Goal: Information Seeking & Learning: Learn about a topic

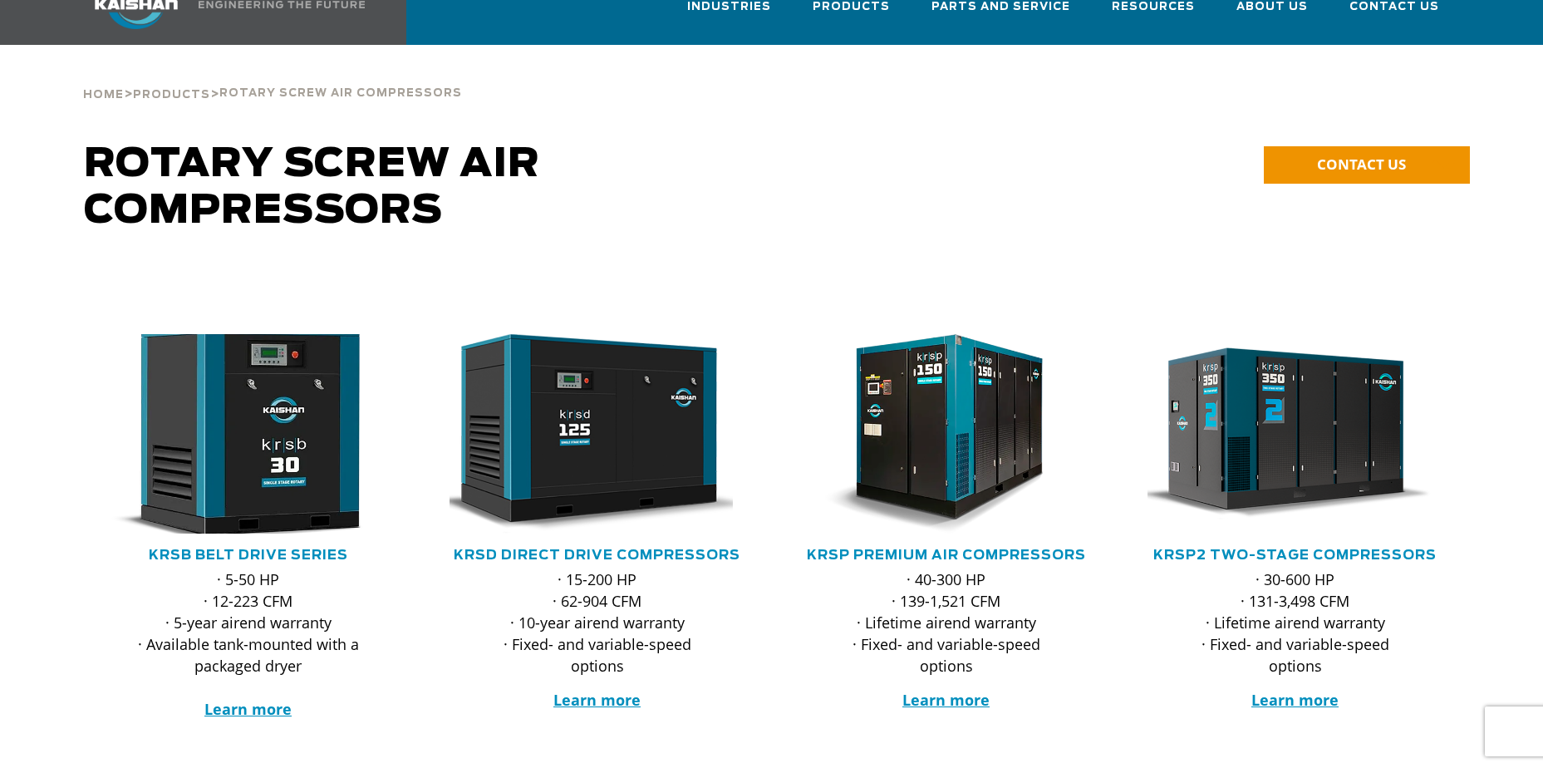
scroll to position [83, 0]
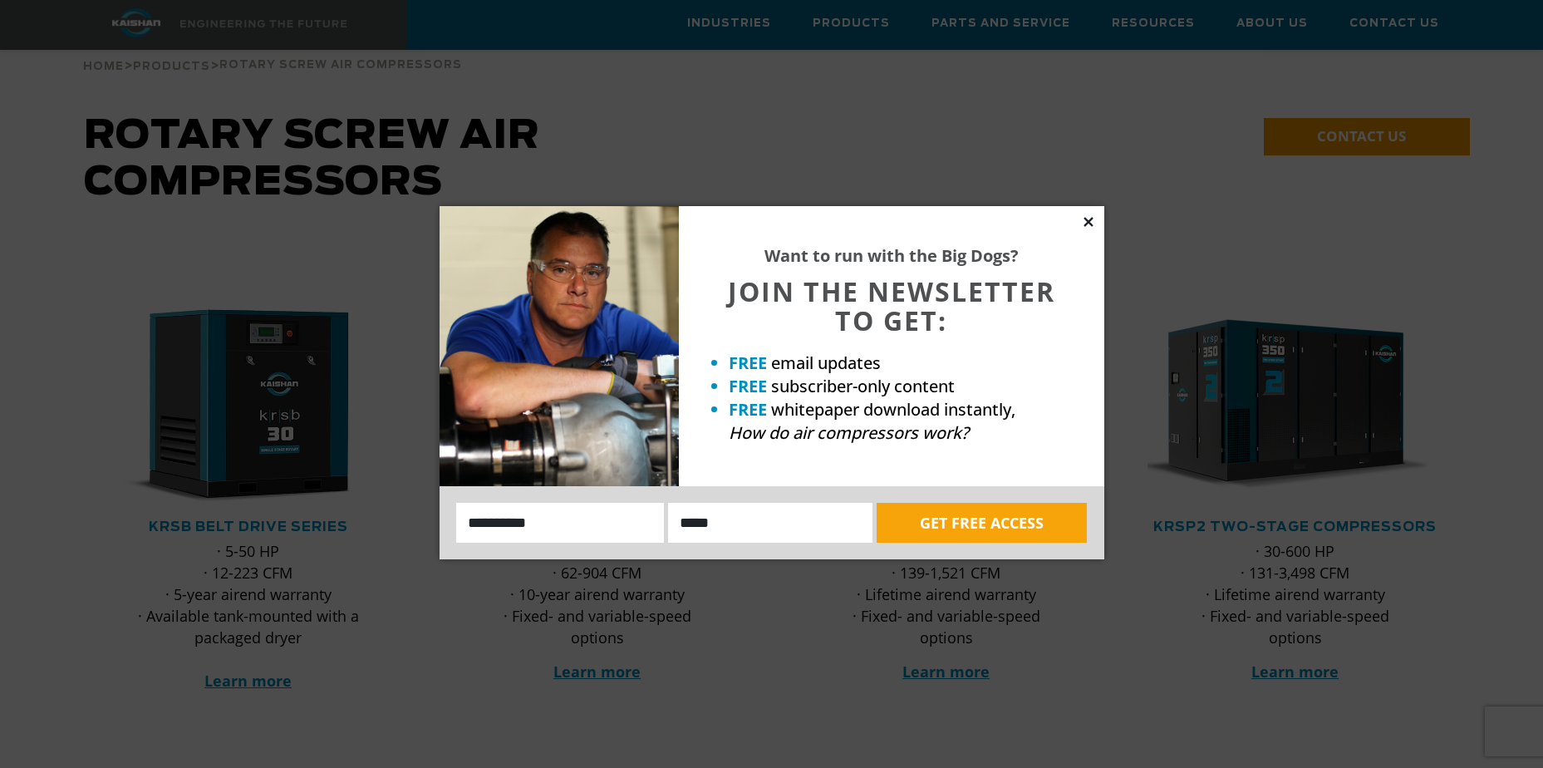
click at [1085, 224] on icon at bounding box center [1087, 221] width 9 height 9
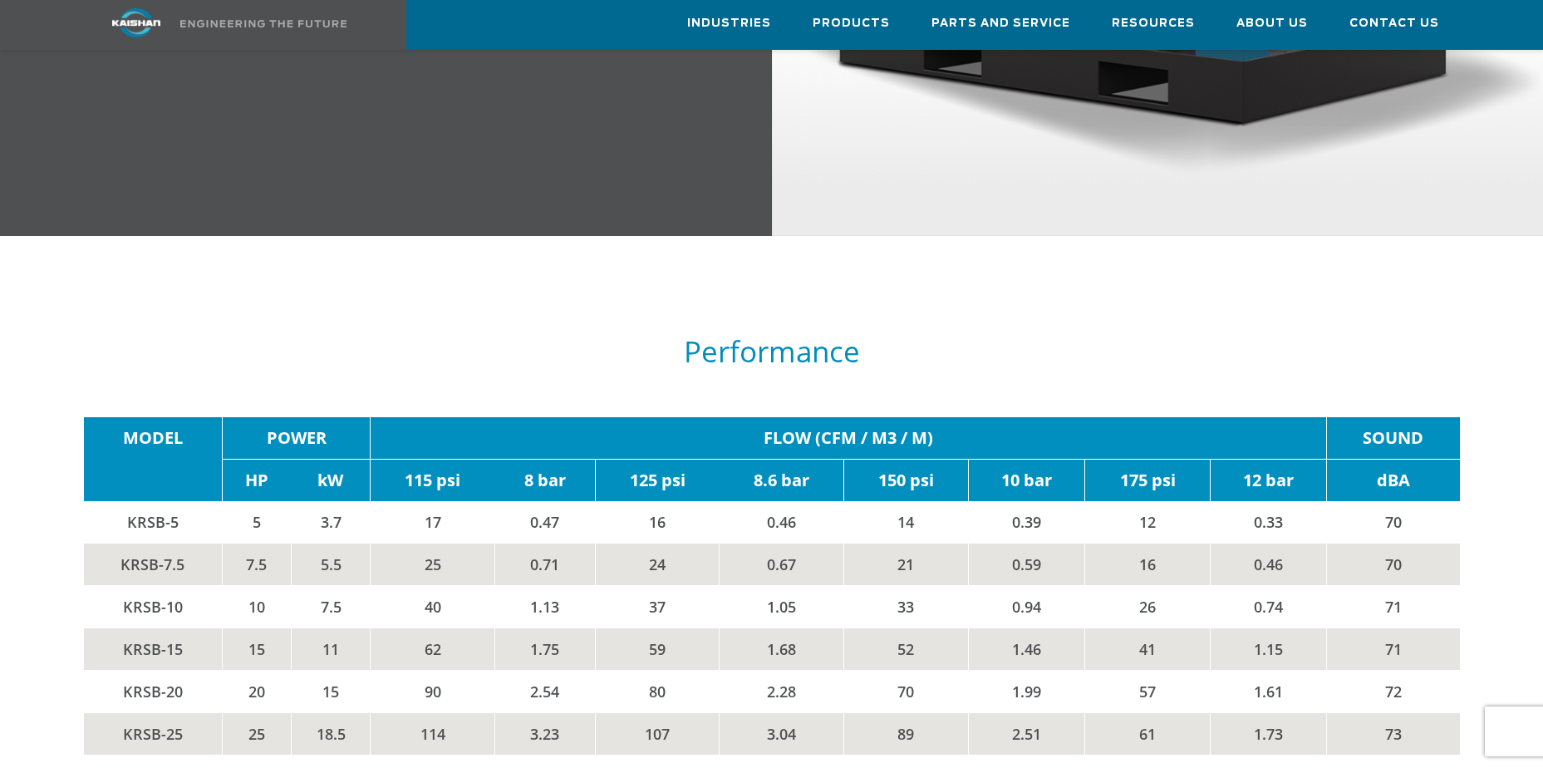
scroll to position [2825, 0]
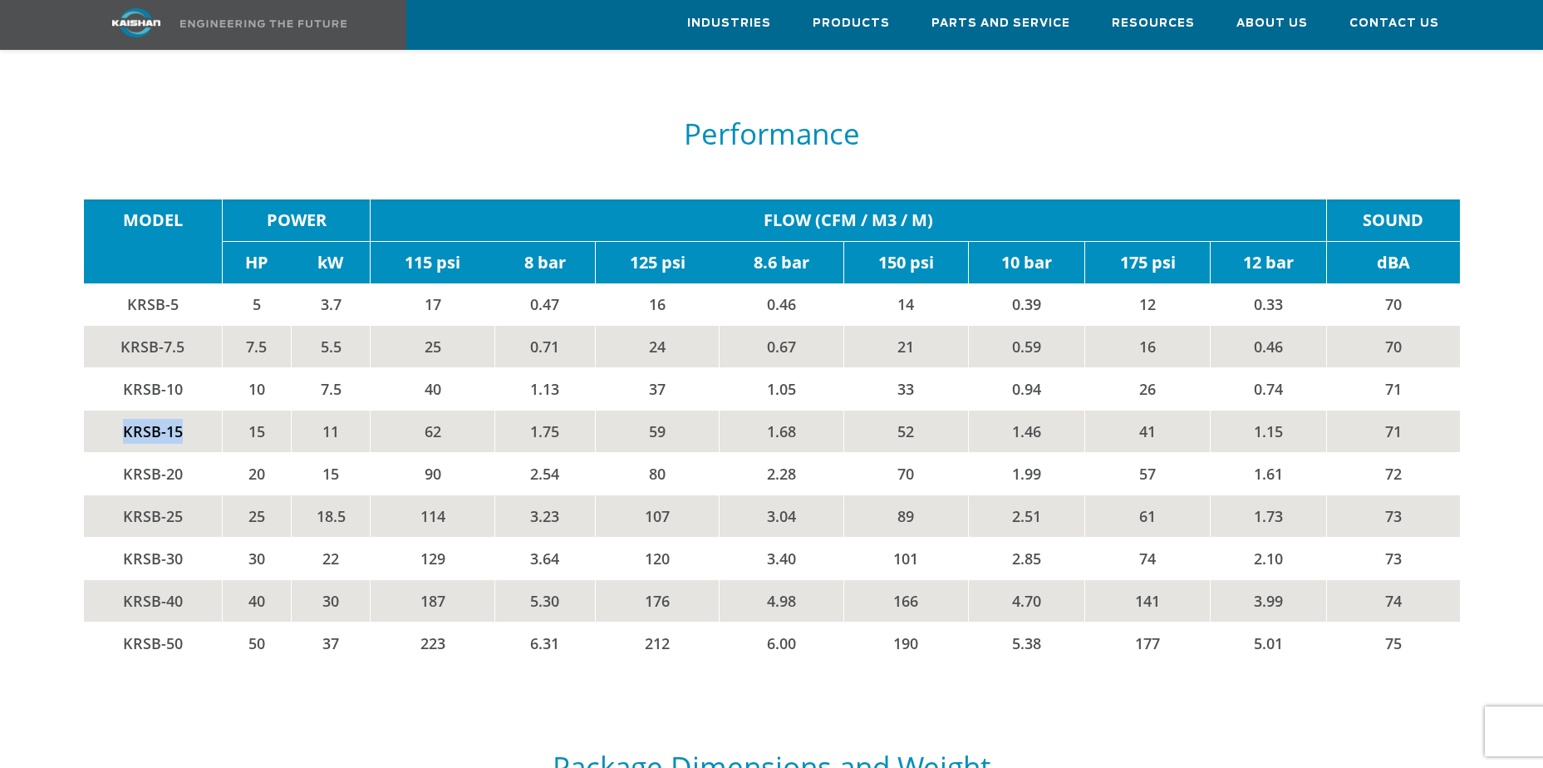
drag, startPoint x: 123, startPoint y: 405, endPoint x: 179, endPoint y: 398, distance: 56.9
click at [179, 410] on td "KRSB-15" at bounding box center [153, 431] width 139 height 42
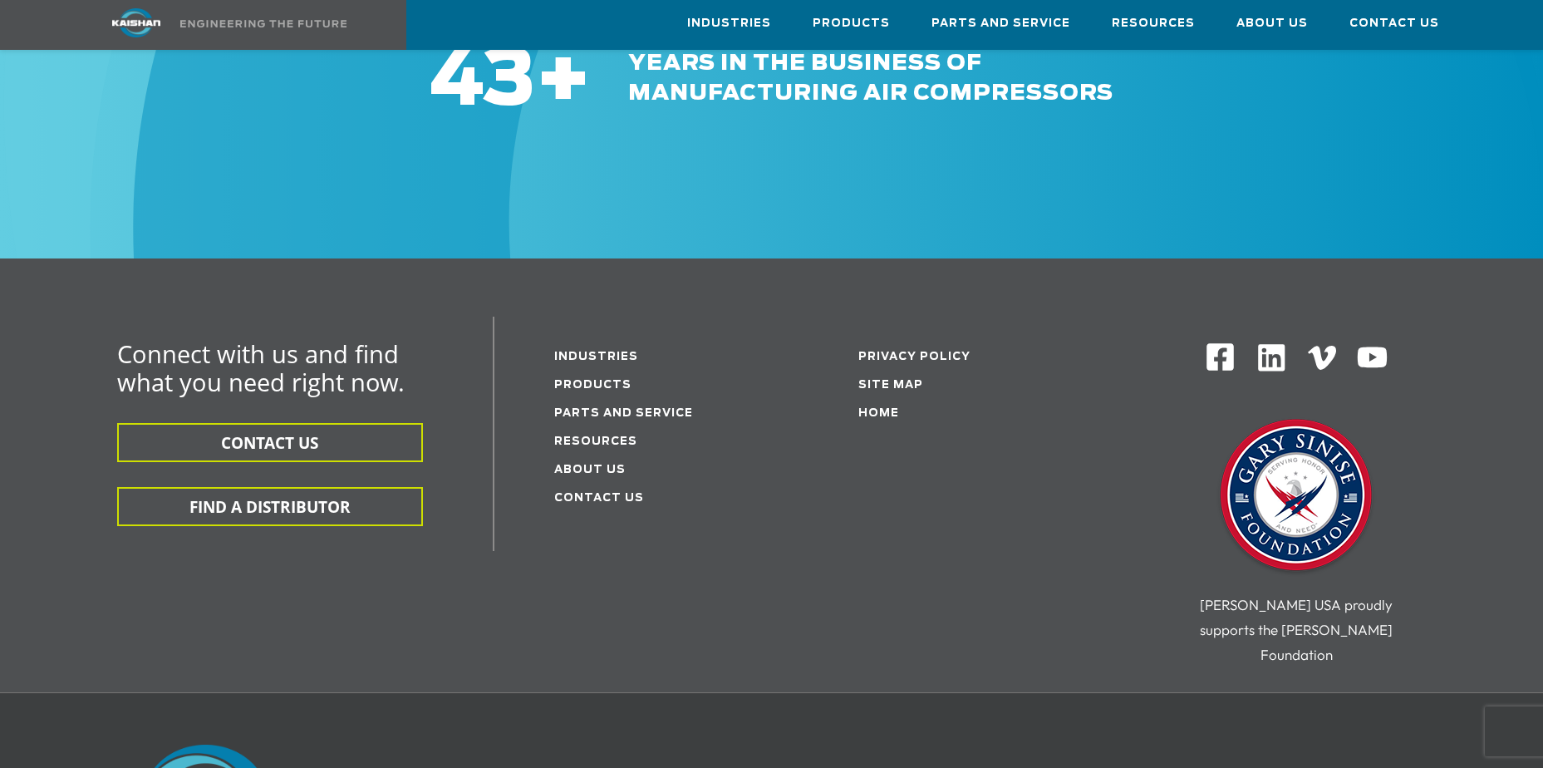
scroll to position [5187, 0]
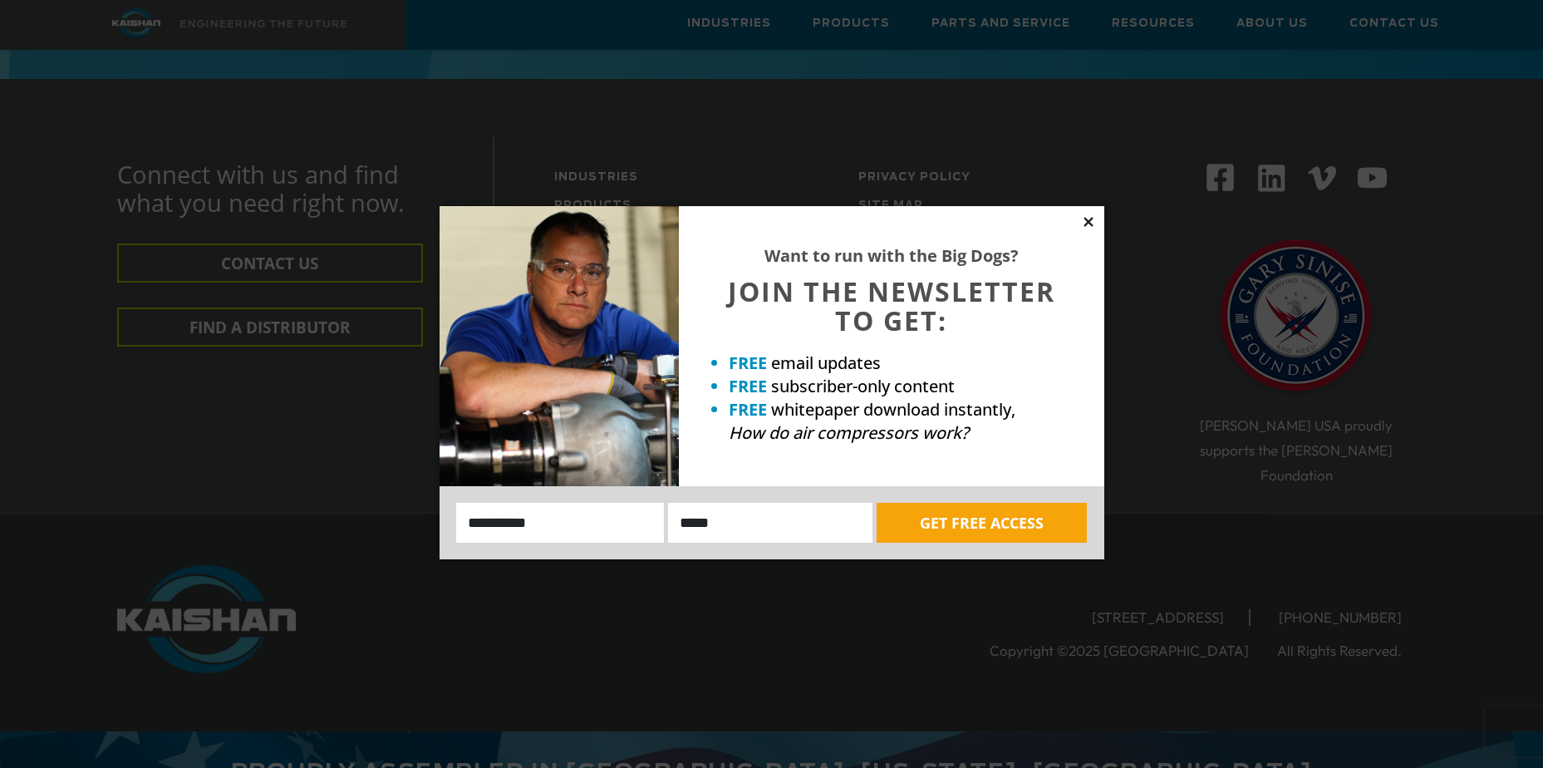
click at [1094, 222] on icon at bounding box center [1088, 221] width 15 height 15
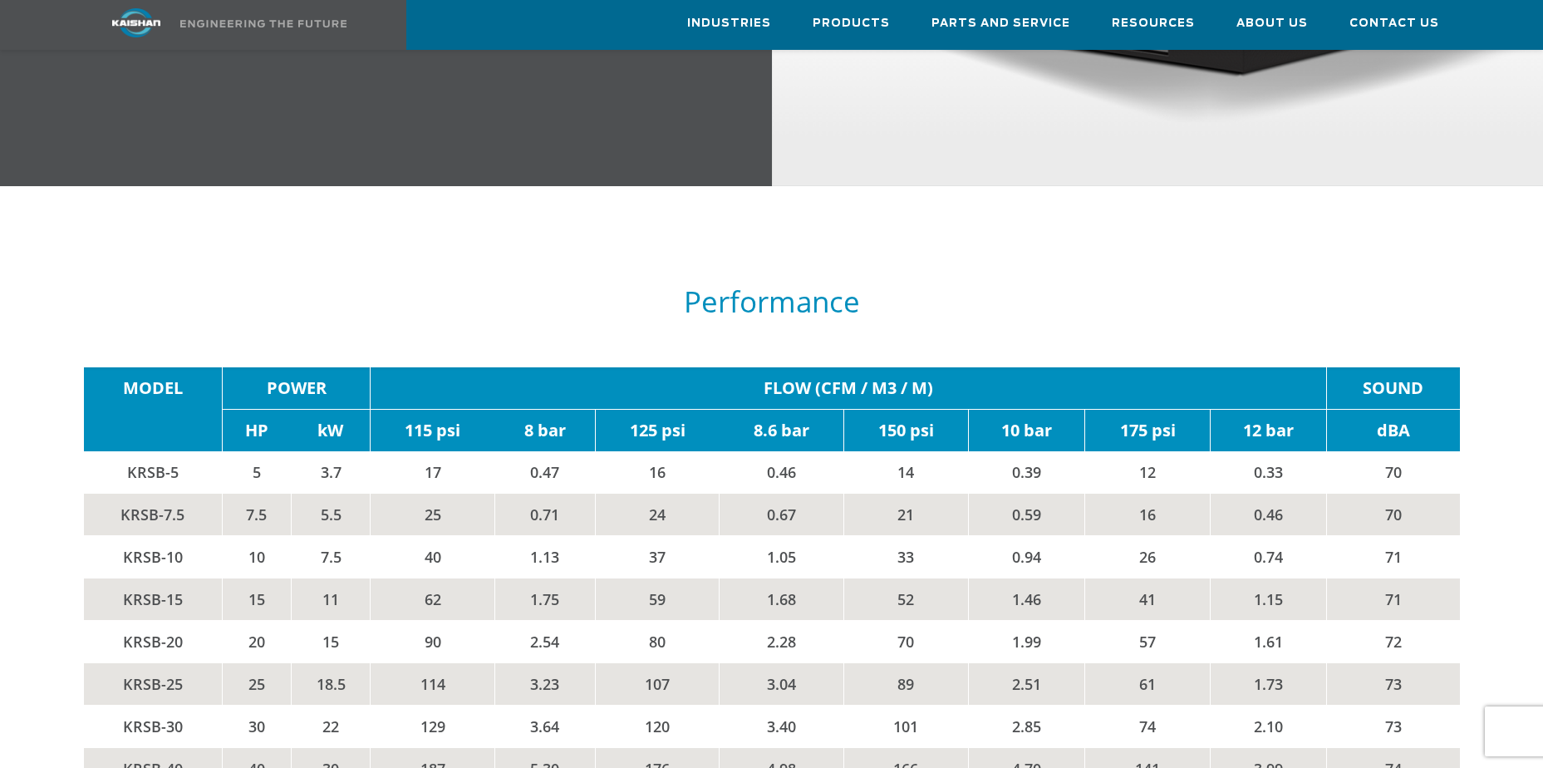
scroll to position [2695, 0]
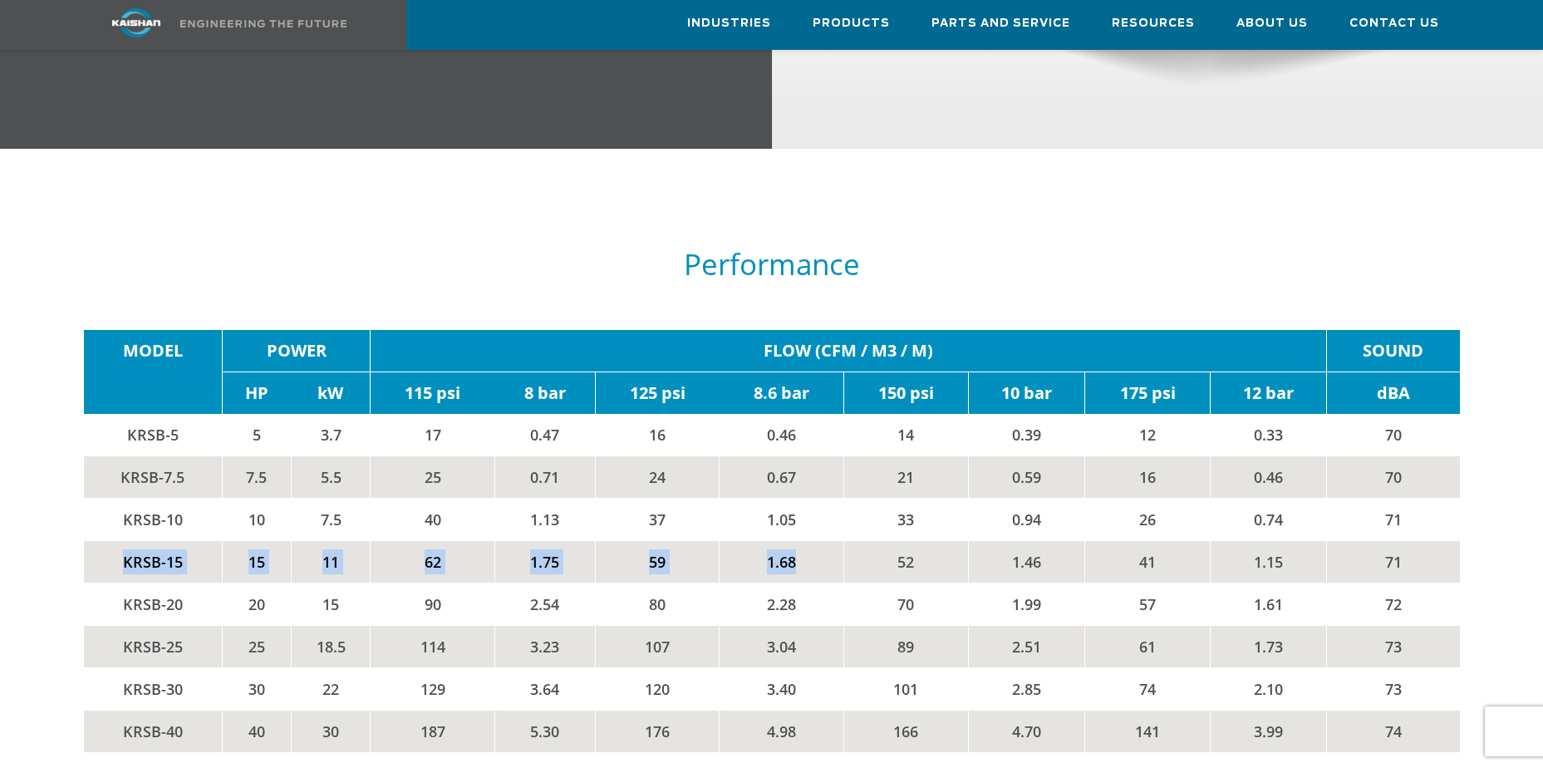
drag, startPoint x: 123, startPoint y: 534, endPoint x: 804, endPoint y: 543, distance: 681.4
click at [804, 543] on tr "KRSB-15 15 11 62 1.75 59 1.68 52 1.46 41 1.15 71" at bounding box center [772, 561] width 1376 height 42
click at [641, 540] on td "59" at bounding box center [657, 561] width 125 height 42
drag, startPoint x: 644, startPoint y: 533, endPoint x: 795, endPoint y: 536, distance: 151.3
click at [795, 540] on tr "KRSB-15 15 11 62 1.75 59 1.68 52 1.46 41 1.15 71" at bounding box center [772, 561] width 1376 height 42
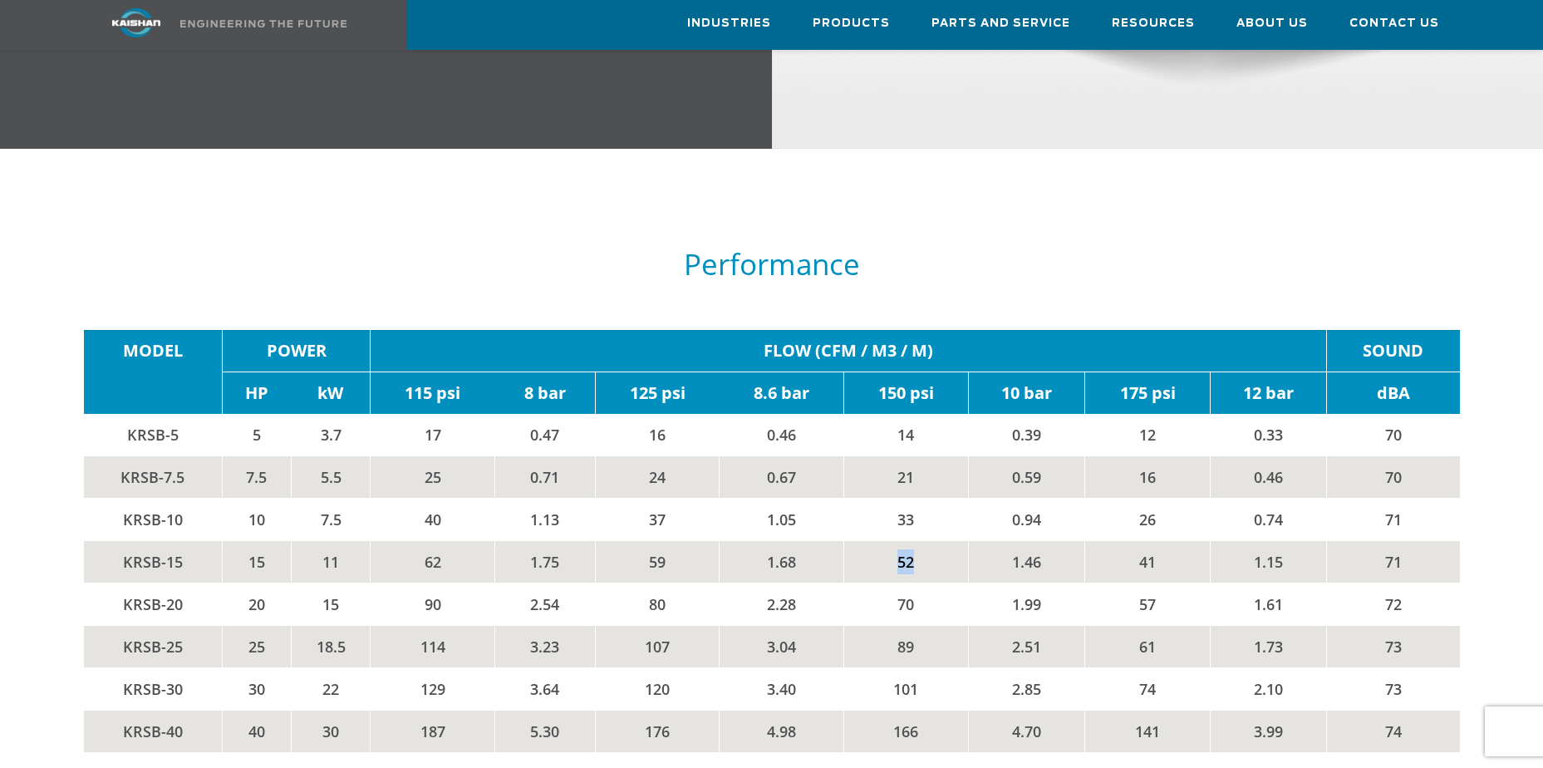
drag, startPoint x: 795, startPoint y: 536, endPoint x: 912, endPoint y: 529, distance: 117.3
click at [912, 540] on td "52" at bounding box center [905, 561] width 125 height 42
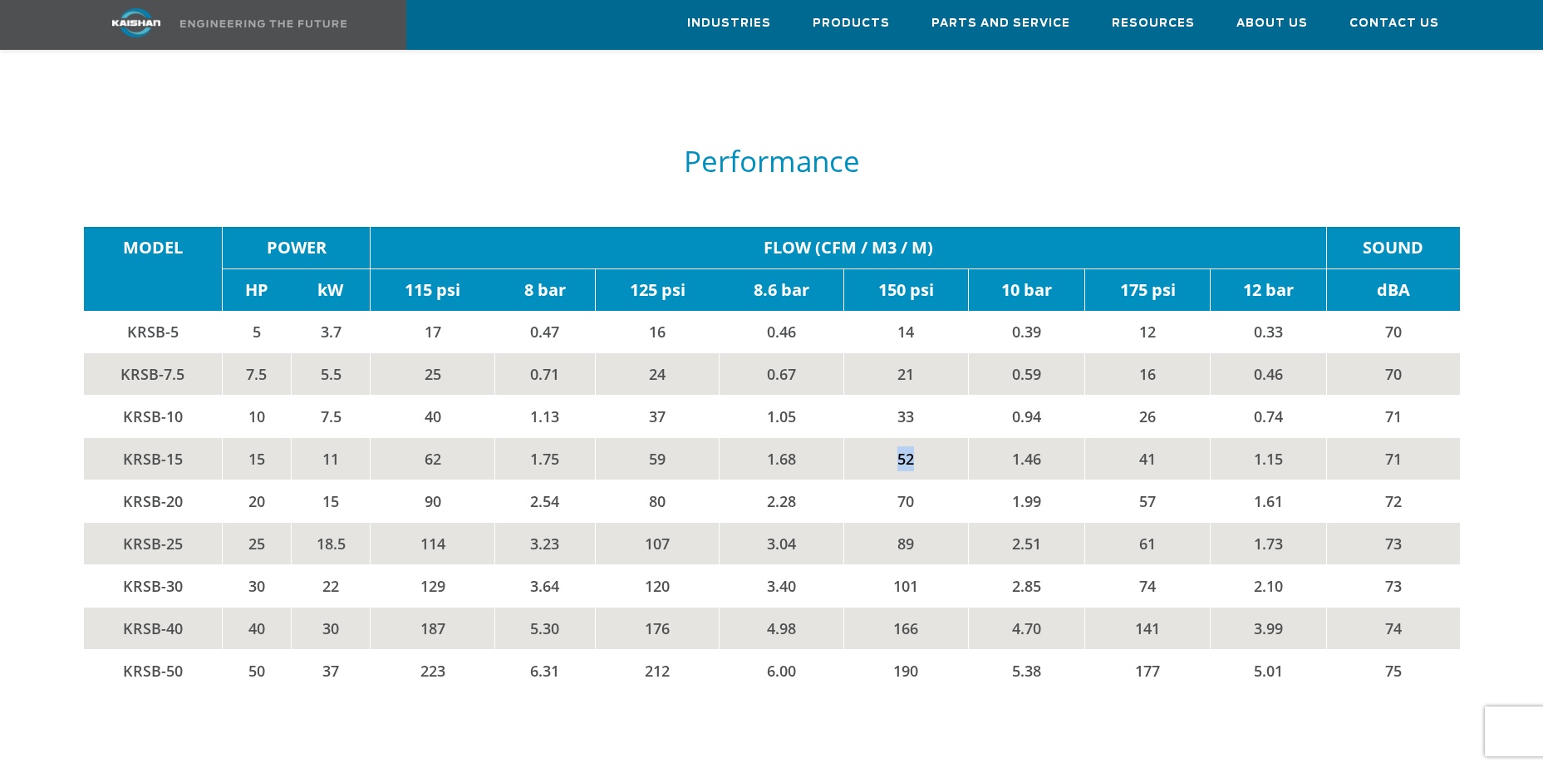
scroll to position [2825, 0]
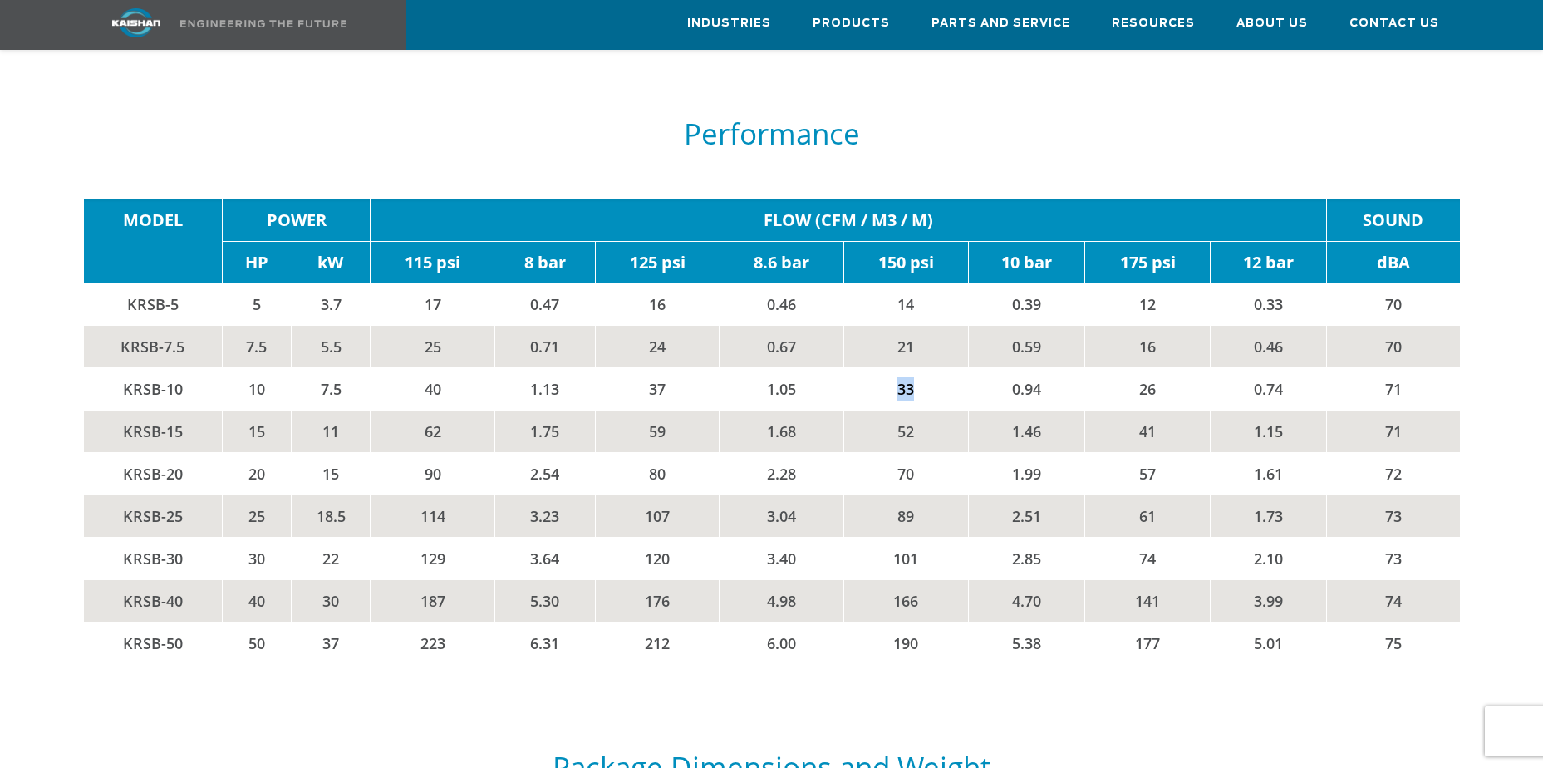
drag, startPoint x: 896, startPoint y: 362, endPoint x: 921, endPoint y: 361, distance: 24.9
click at [921, 367] on td "33" at bounding box center [905, 388] width 125 height 42
drag, startPoint x: 123, startPoint y: 359, endPoint x: 920, endPoint y: 360, distance: 796.8
click at [920, 367] on tr "KRSB-10 10 7.5 40 1.13 37 1.05 33 0.94 26 0.74 71" at bounding box center [772, 388] width 1376 height 42
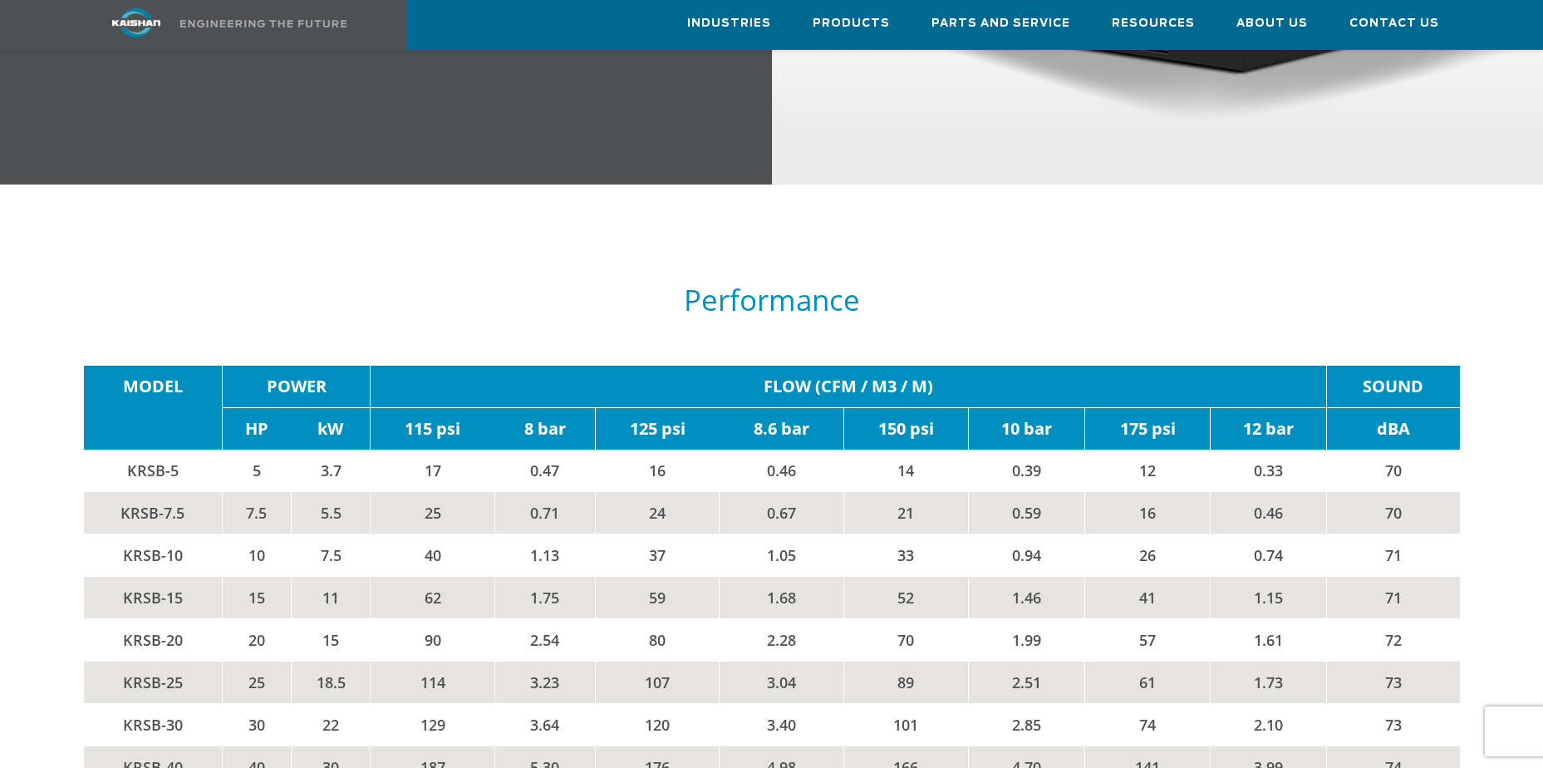
click at [1145, 407] on td "175 psi" at bounding box center [1147, 428] width 125 height 42
drag, startPoint x: 1133, startPoint y: 523, endPoint x: 1177, endPoint y: 518, distance: 44.3
click at [1177, 533] on td "26" at bounding box center [1147, 554] width 125 height 42
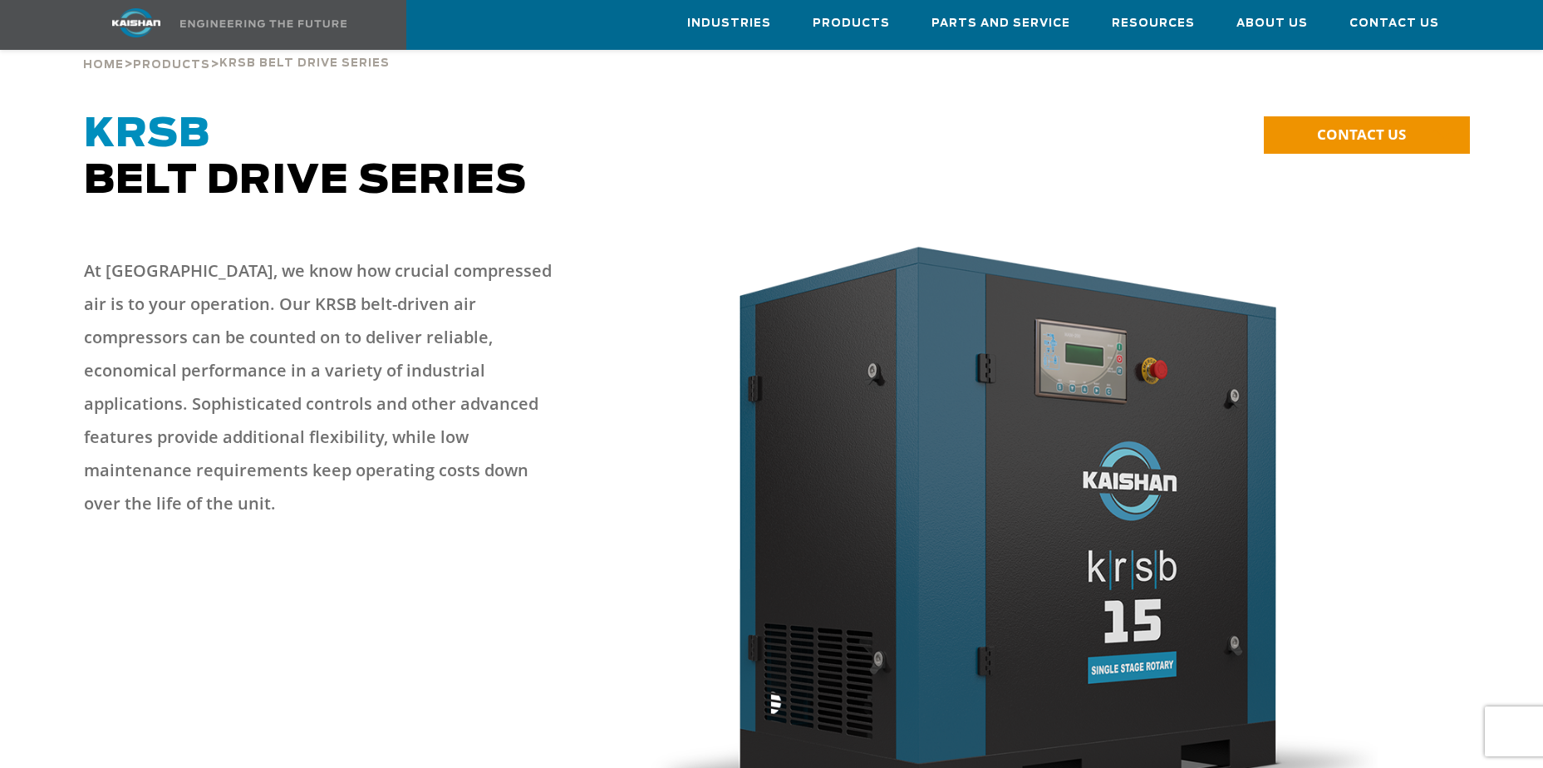
scroll to position [0, 0]
